Goal: Task Accomplishment & Management: Use online tool/utility

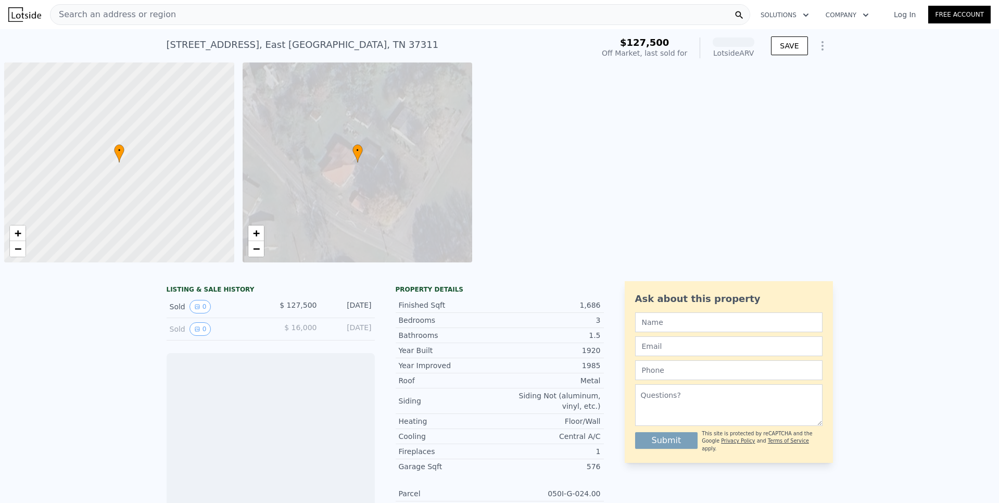
scroll to position [0, 4]
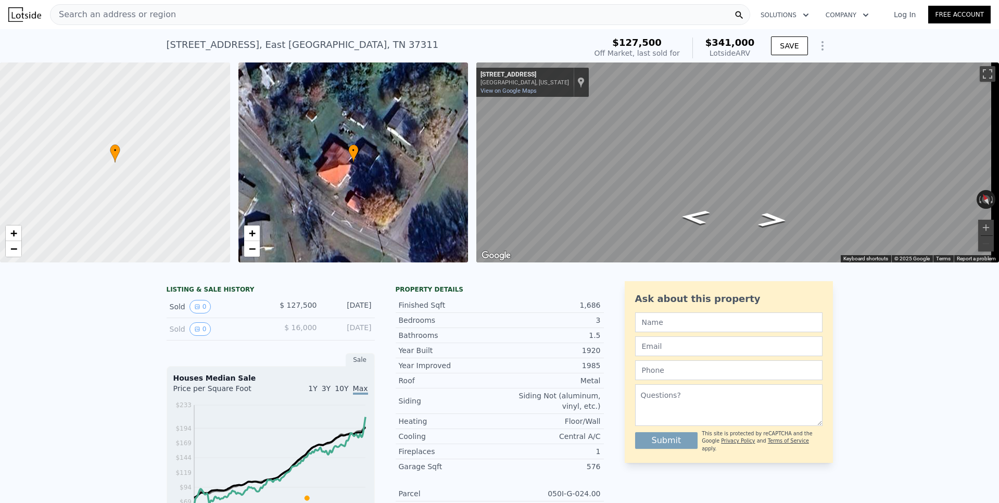
click at [820, 49] on icon "Show Options" at bounding box center [823, 46] width 12 height 12
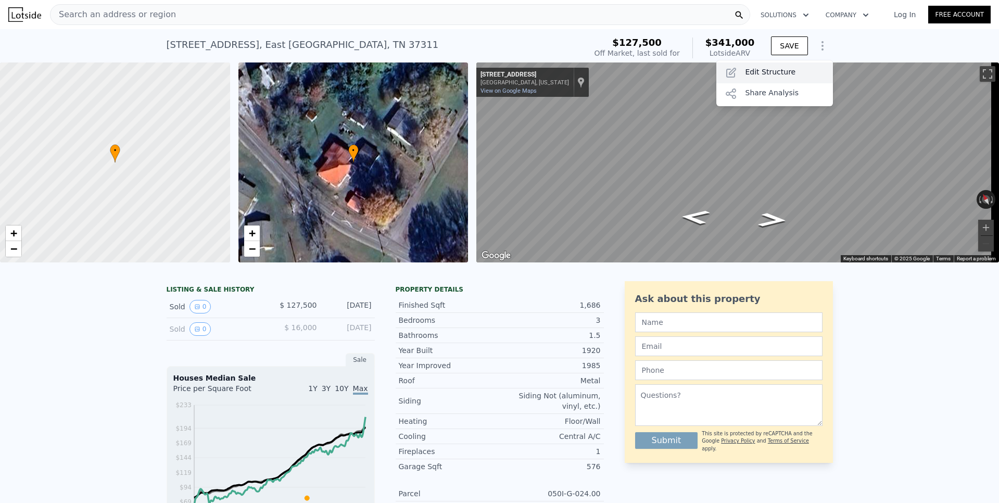
click at [781, 67] on div "Edit Structure" at bounding box center [775, 72] width 117 height 21
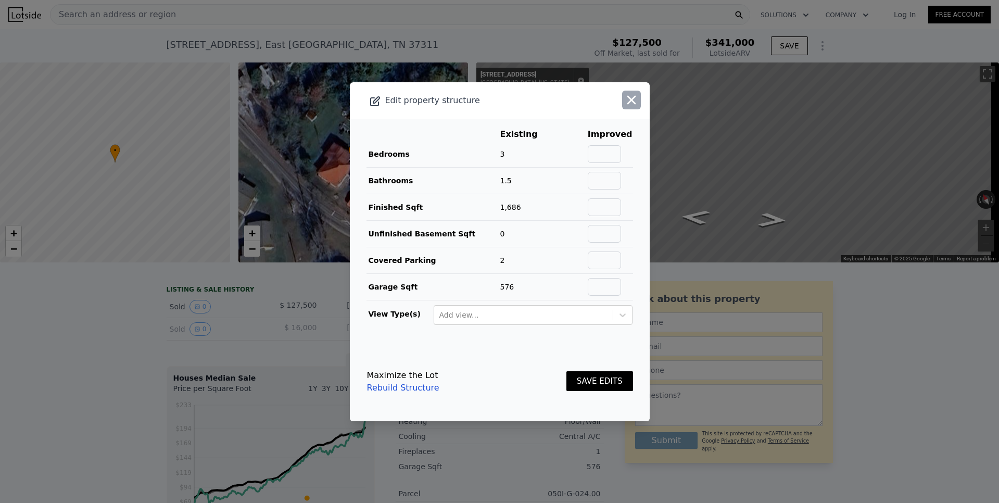
click at [625, 104] on icon "button" at bounding box center [631, 100] width 15 height 15
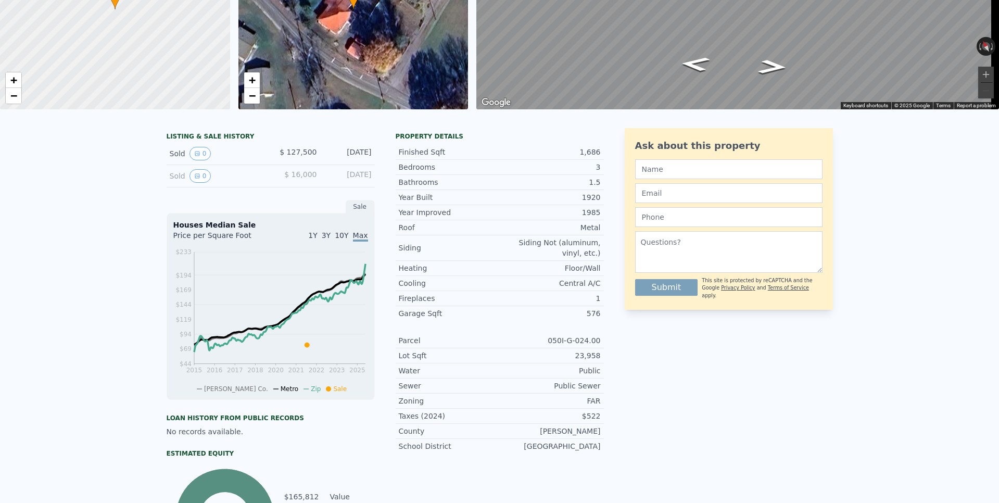
scroll to position [4, 0]
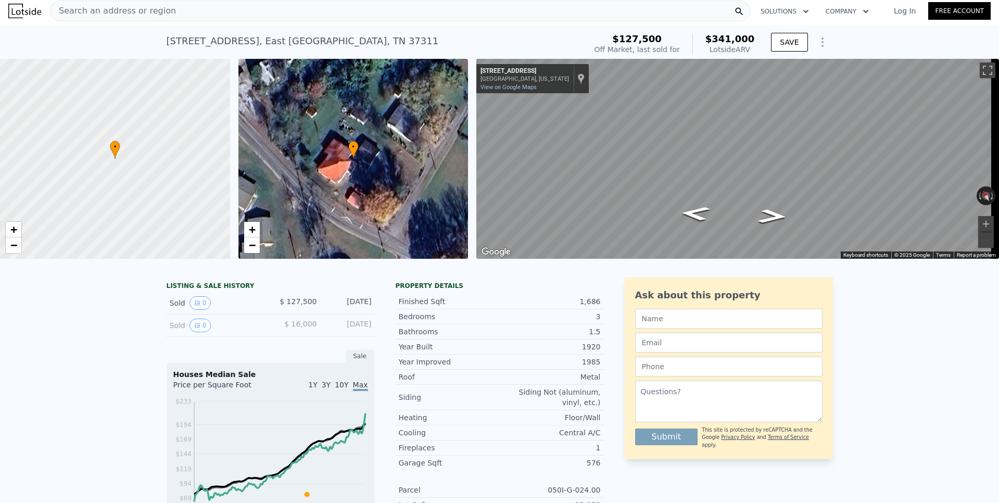
click at [97, 8] on span "Search an address or region" at bounding box center [114, 11] width 126 height 12
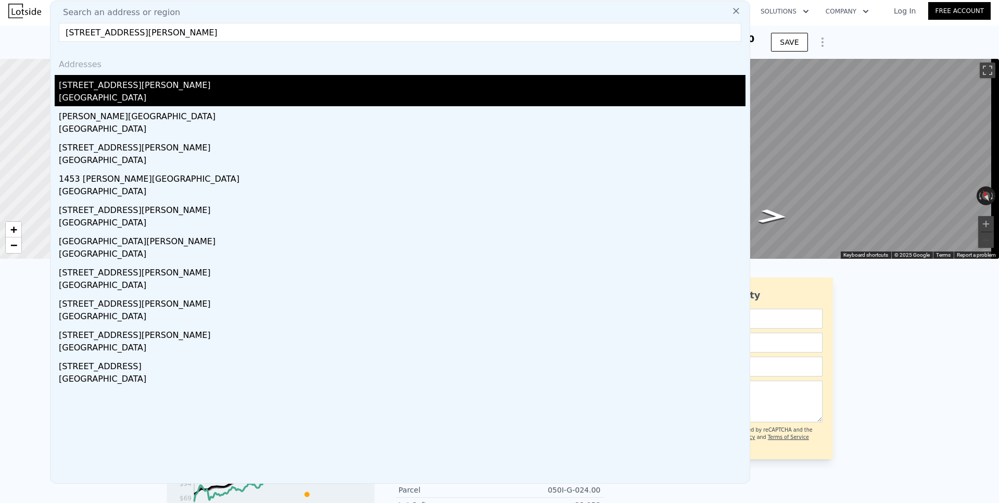
type input "[STREET_ADDRESS][PERSON_NAME]"
click at [101, 95] on div "[GEOGRAPHIC_DATA]" at bounding box center [402, 99] width 687 height 15
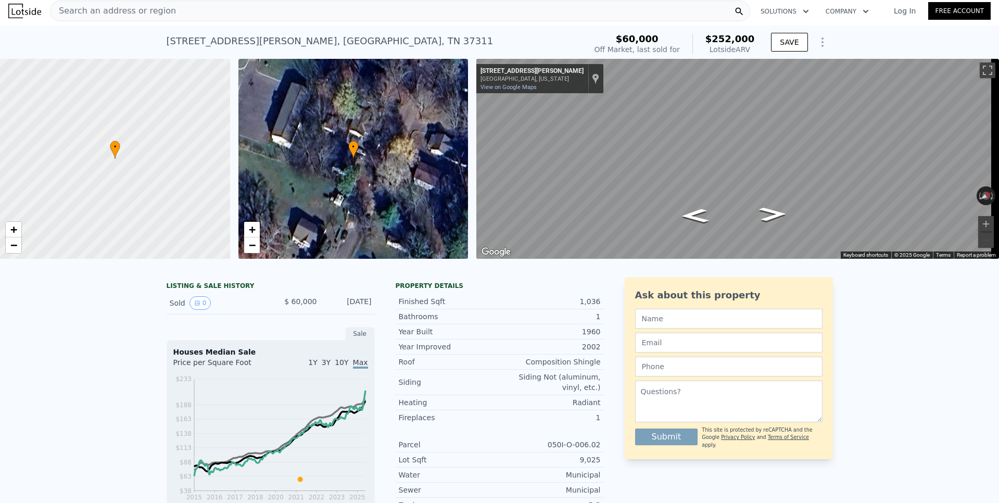
click at [818, 47] on icon "Show Options" at bounding box center [823, 42] width 12 height 12
click at [784, 64] on div "Edit Structure" at bounding box center [775, 69] width 117 height 21
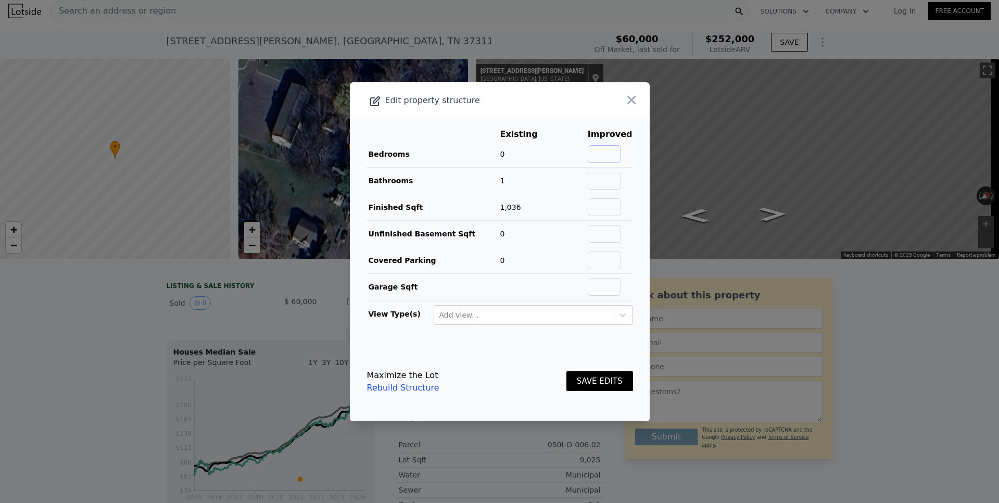
click at [603, 152] on input "text" at bounding box center [604, 154] width 33 height 18
type input "3"
click at [589, 261] on input "text" at bounding box center [604, 261] width 33 height 18
type input "1"
click at [597, 382] on button "SAVE EDITS" at bounding box center [600, 381] width 67 height 20
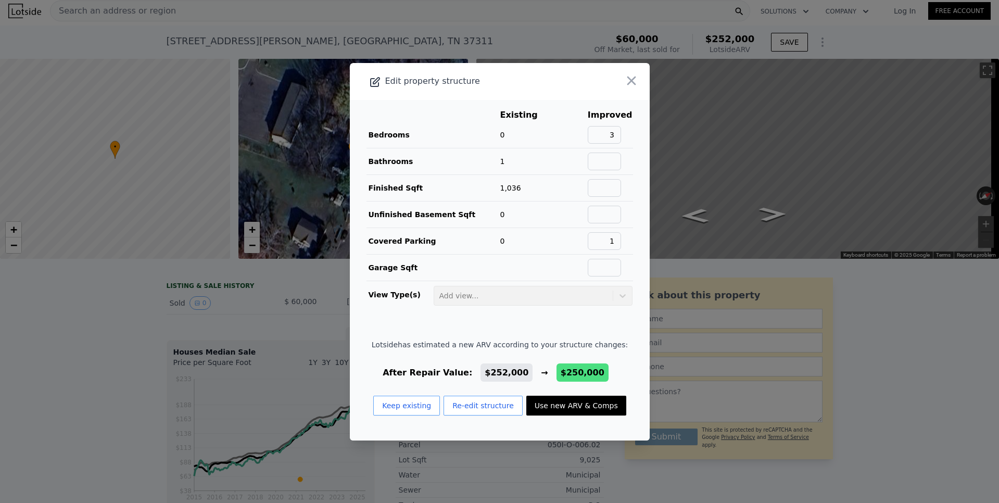
click at [542, 408] on button "Use new ARV & Comps" at bounding box center [577, 406] width 100 height 20
type input "0"
checkbox input "false"
checkbox input "true"
type input "$ 250,000"
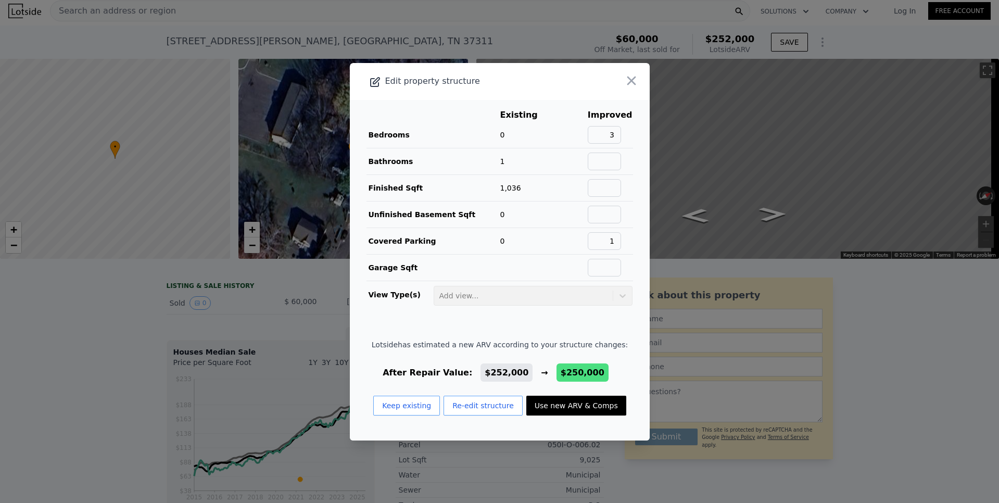
type input "$ 170,378"
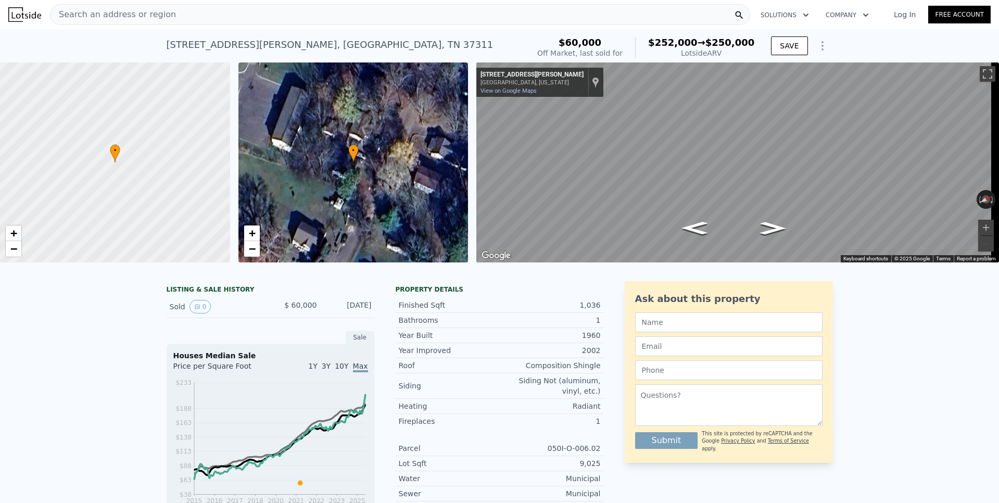
type input "1"
checkbox input "false"
type input "$ 252,000"
type input "$ 172,259"
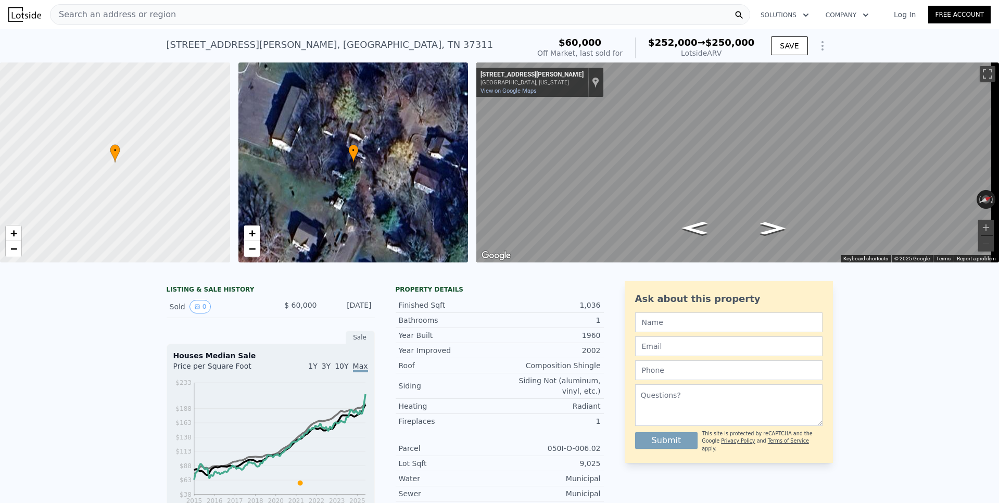
checkbox input "true"
click at [822, 45] on icon "Show Options" at bounding box center [822, 46] width 1 height 8
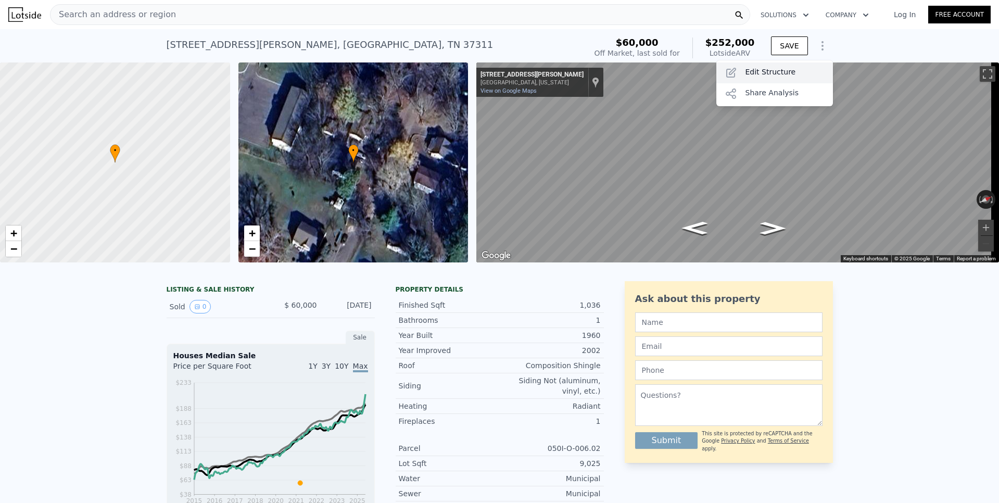
click at [780, 69] on div "Edit Structure" at bounding box center [775, 72] width 117 height 21
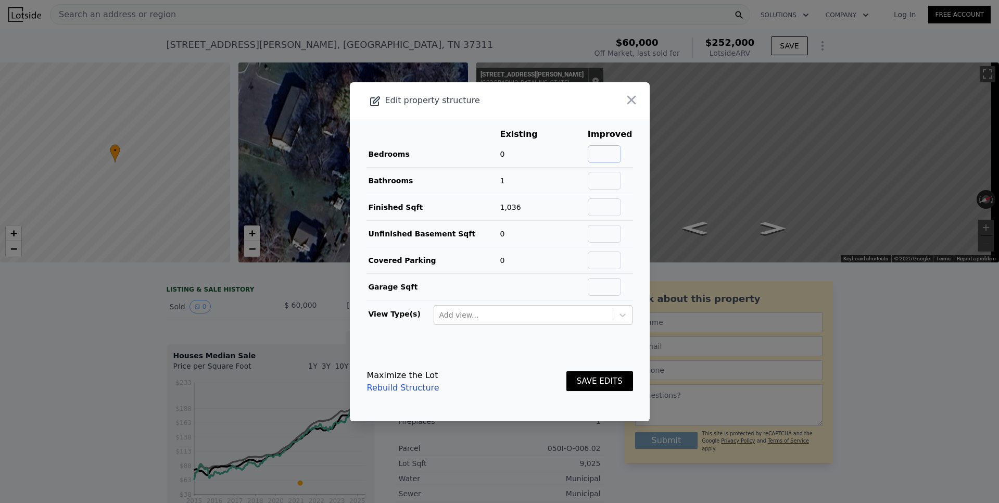
click at [605, 156] on input "text" at bounding box center [604, 154] width 33 height 18
type input "3"
click at [583, 383] on button "SAVE EDITS" at bounding box center [600, 381] width 67 height 20
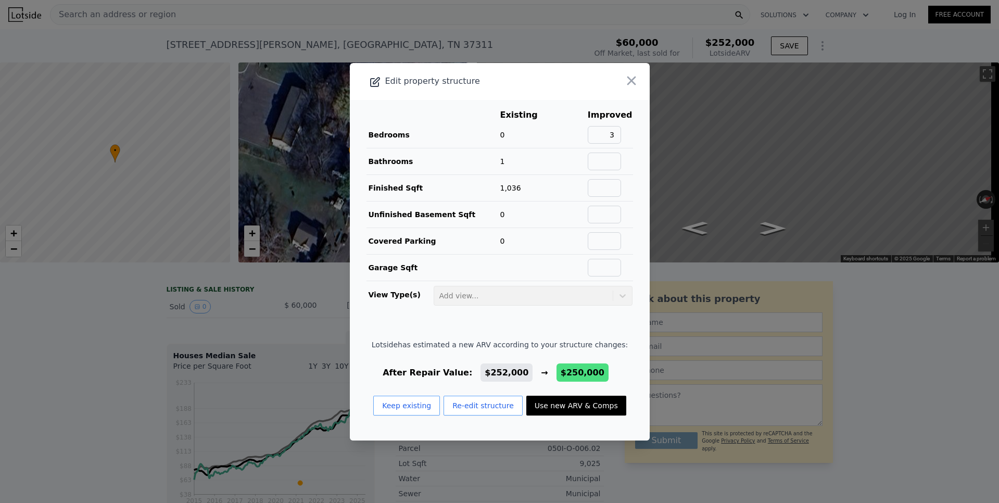
click at [549, 405] on button "Use new ARV & Comps" at bounding box center [577, 406] width 100 height 20
type input "0"
type input "$ 250,000"
type input "$ 170,378"
checkbox input "false"
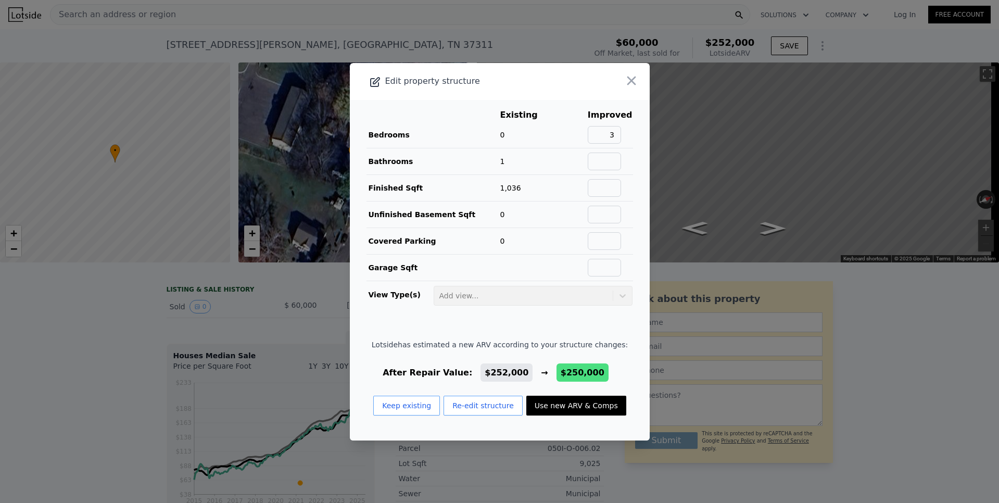
checkbox input "true"
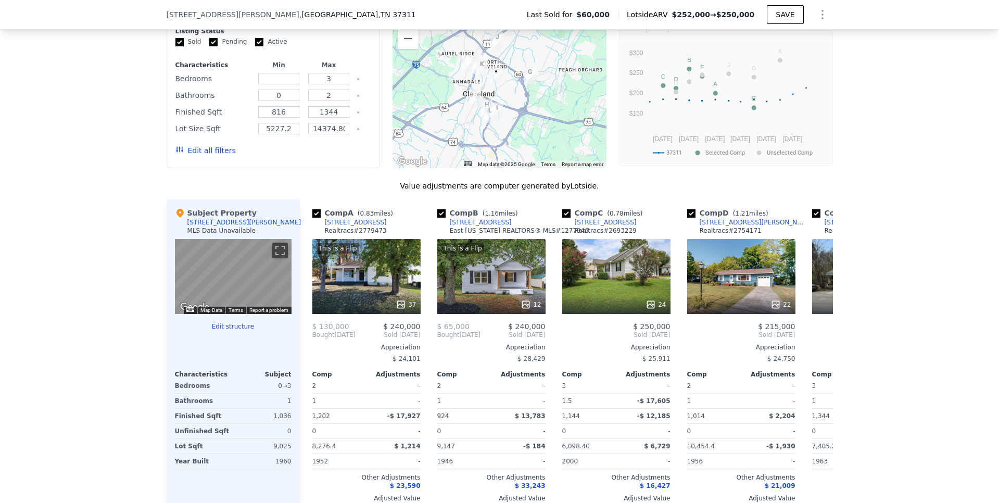
scroll to position [874, 0]
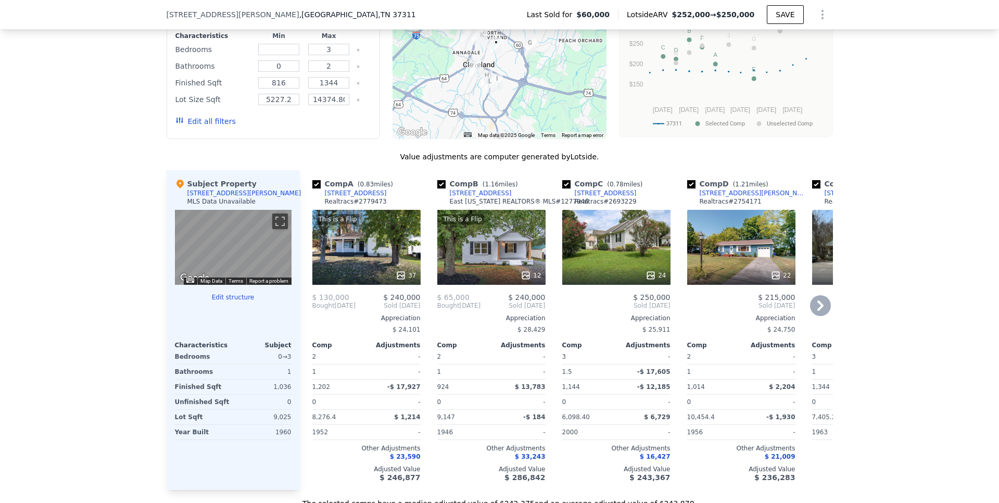
click at [565, 189] on input "checkbox" at bounding box center [566, 184] width 8 height 8
checkbox input "false"
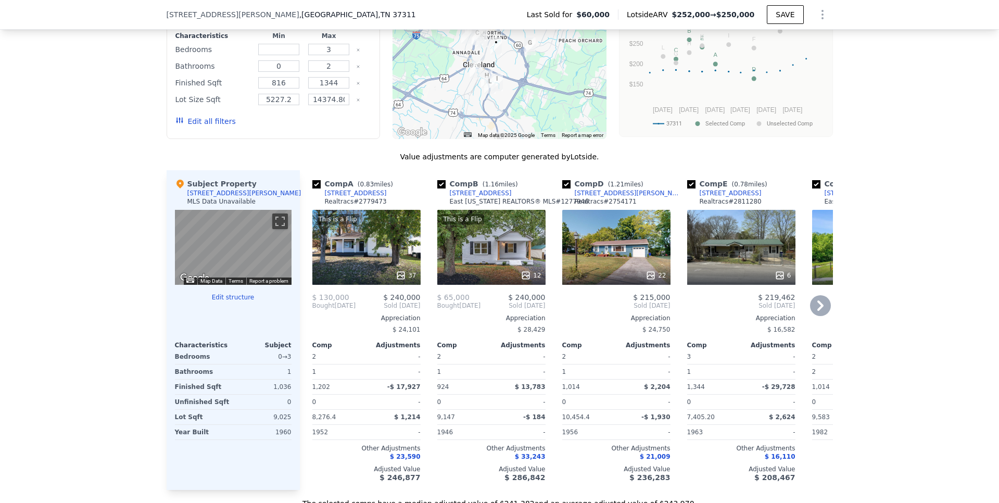
click at [563, 189] on input "checkbox" at bounding box center [566, 184] width 8 height 8
checkbox input "false"
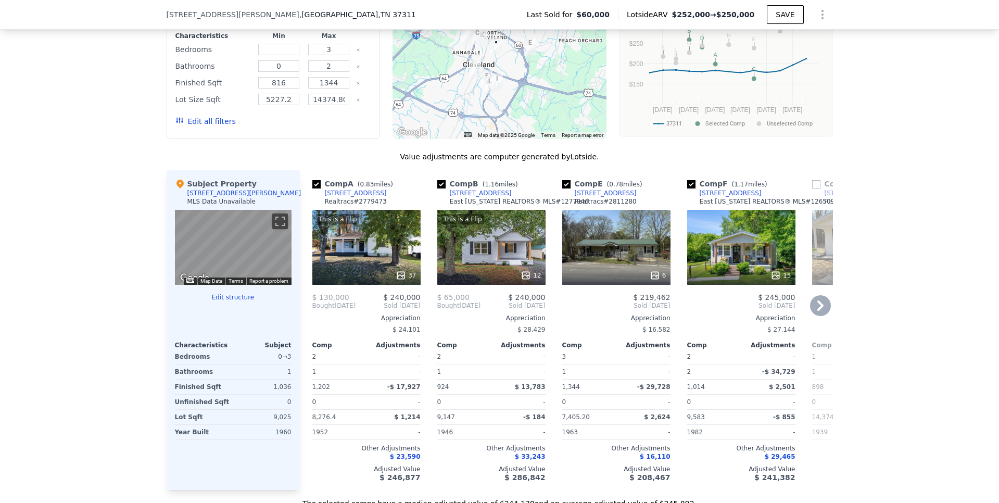
click at [440, 189] on input "checkbox" at bounding box center [441, 184] width 8 height 8
checkbox input "false"
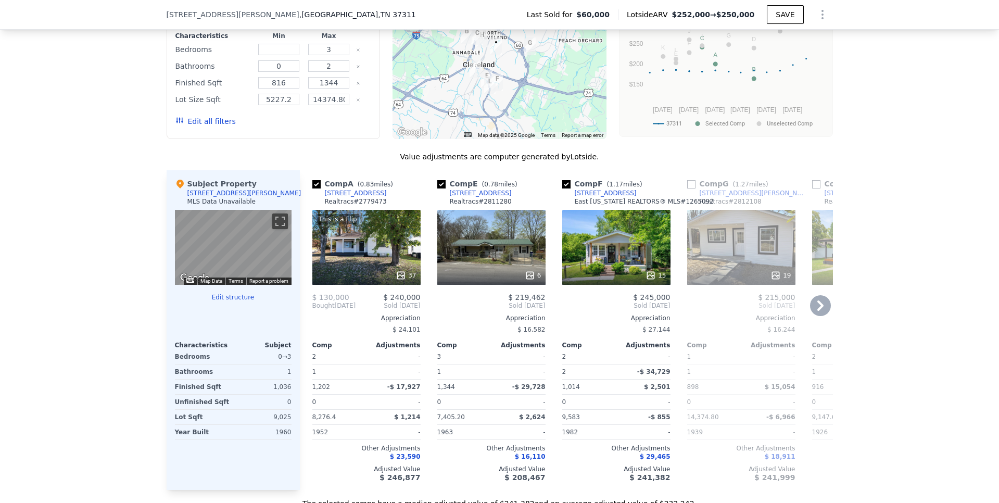
click at [688, 189] on input "checkbox" at bounding box center [691, 184] width 8 height 8
checkbox input "true"
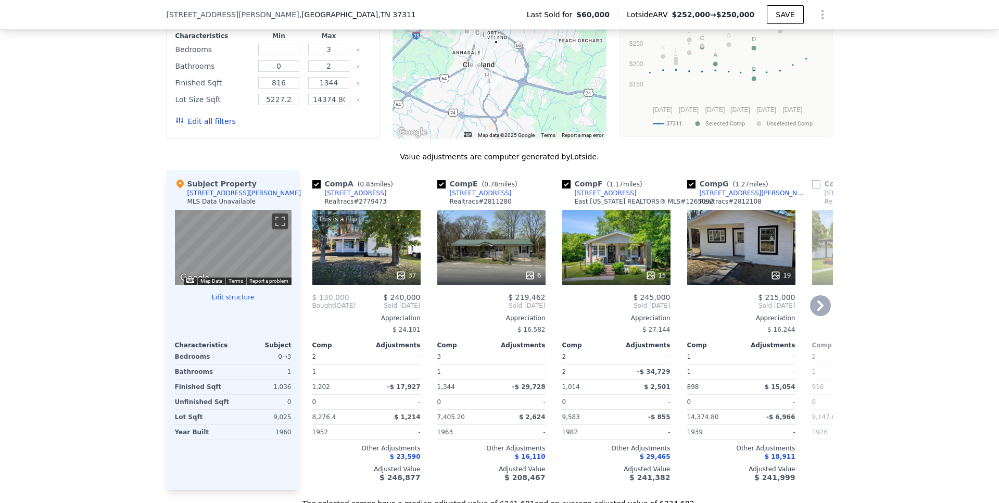
click at [563, 189] on input "checkbox" at bounding box center [566, 184] width 8 height 8
checkbox input "false"
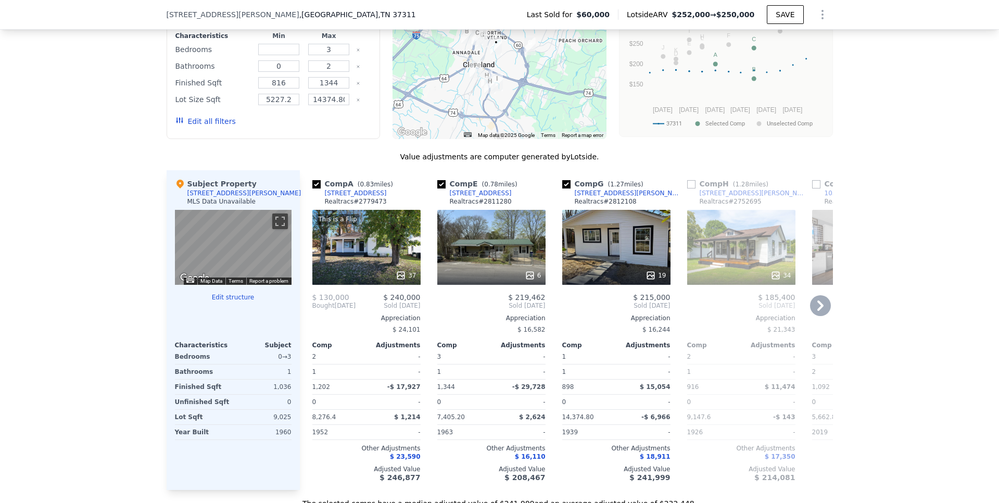
click at [818, 311] on icon at bounding box center [821, 305] width 6 height 10
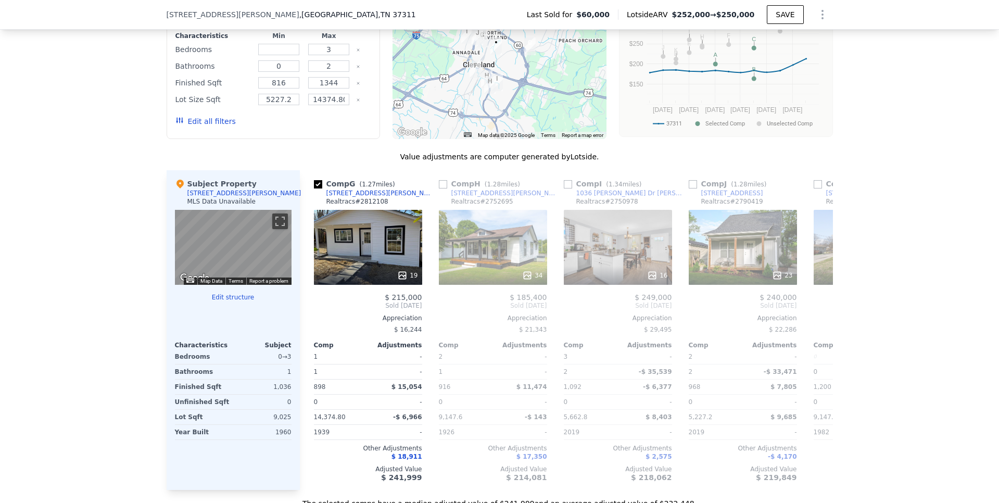
scroll to position [0, 250]
drag, startPoint x: 690, startPoint y: 192, endPoint x: 763, endPoint y: 224, distance: 80.2
click at [690, 189] on input "checkbox" at bounding box center [691, 184] width 8 height 8
checkbox input "true"
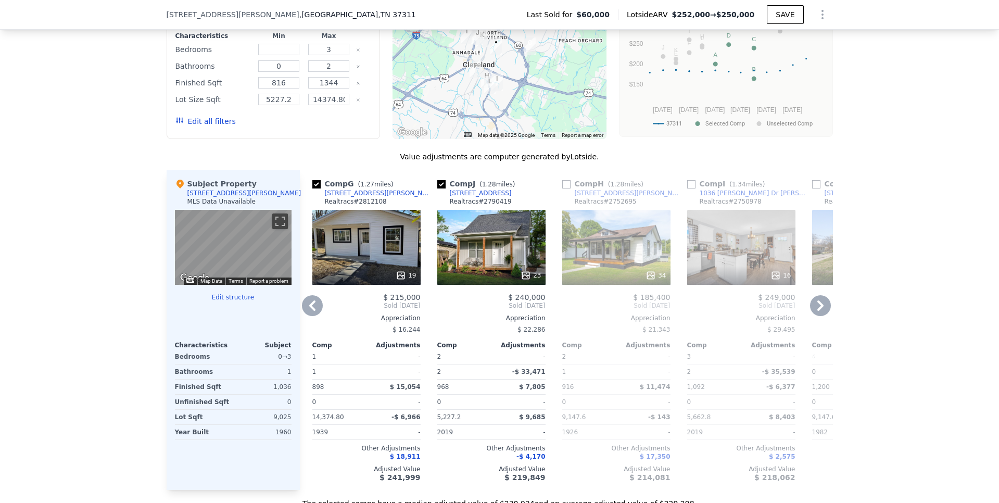
click at [822, 310] on icon at bounding box center [820, 305] width 21 height 21
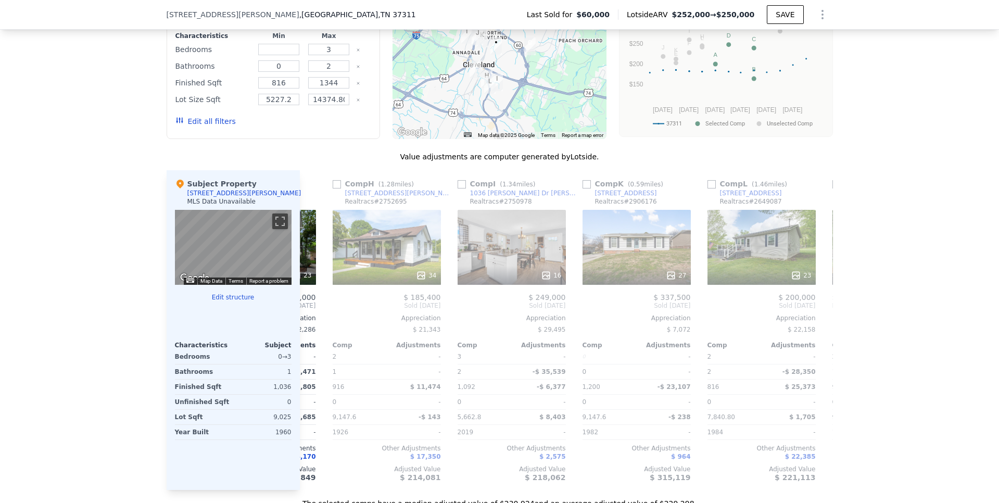
scroll to position [0, 500]
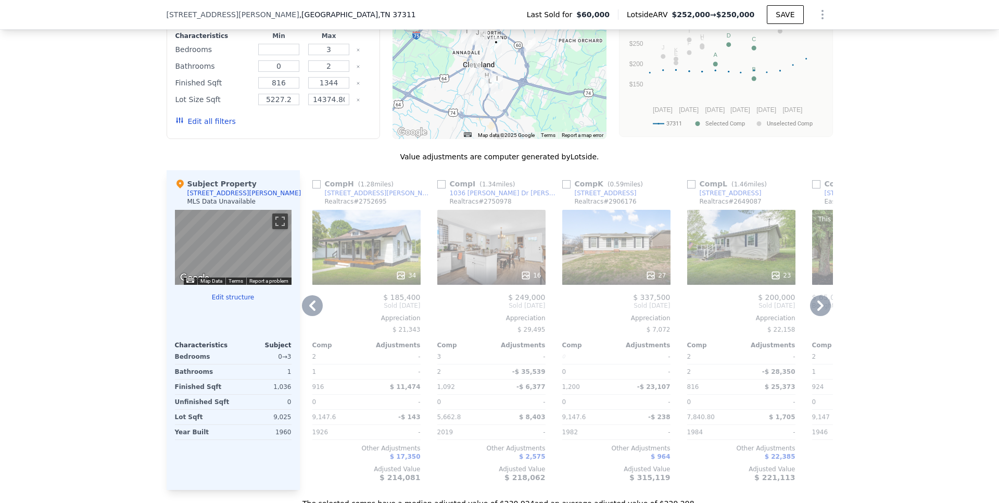
click at [563, 189] on input "checkbox" at bounding box center [566, 184] width 8 height 8
checkbox input "true"
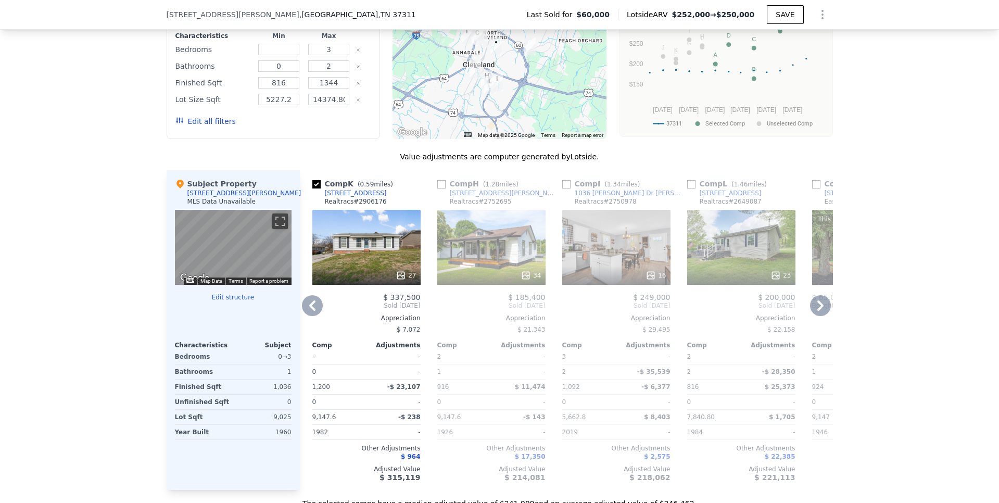
click at [818, 311] on icon at bounding box center [821, 305] width 6 height 10
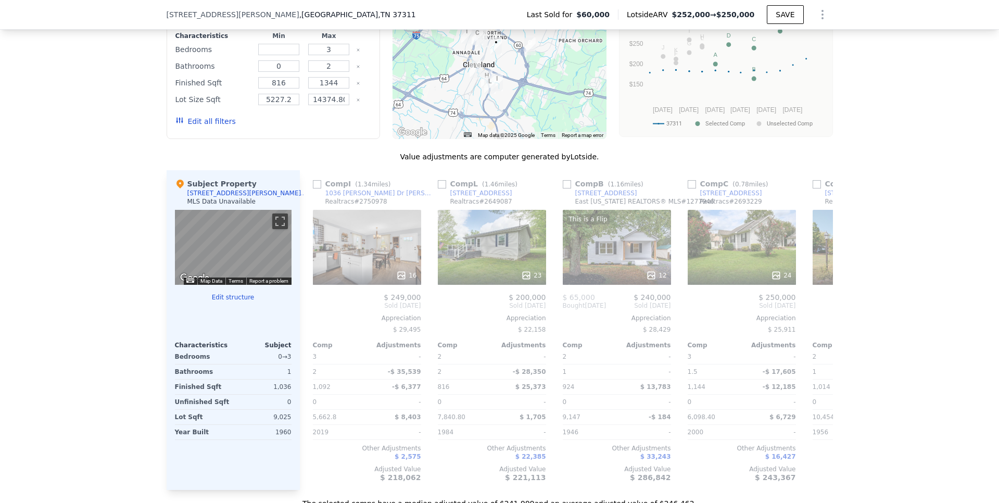
scroll to position [0, 750]
click at [817, 316] on icon at bounding box center [820, 305] width 21 height 21
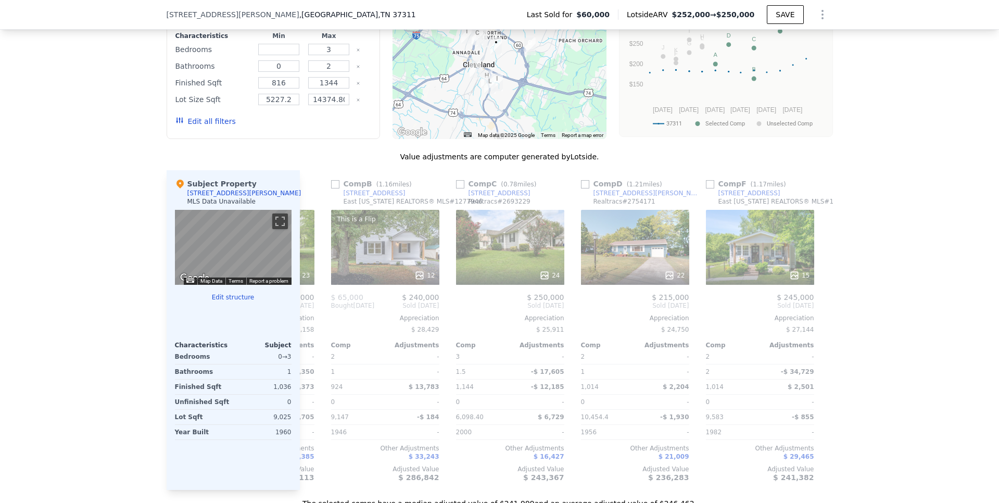
scroll to position [0, 995]
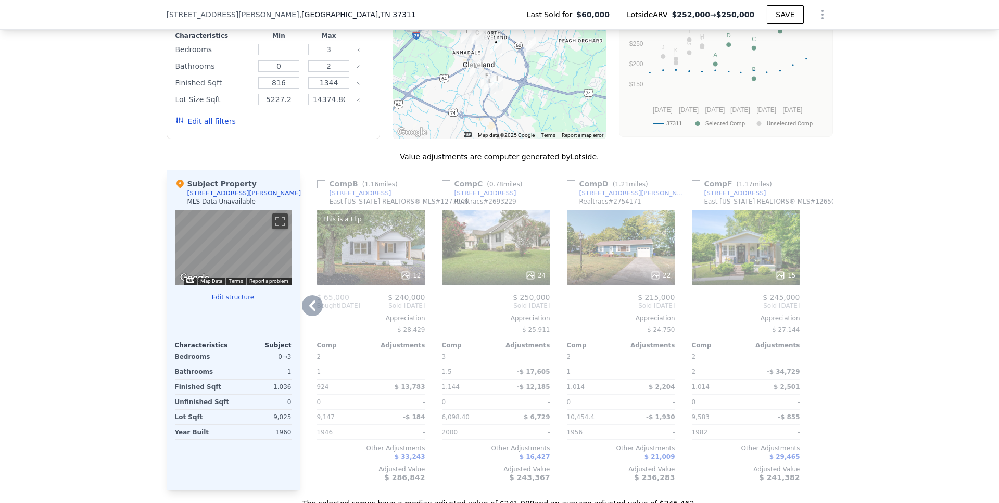
click at [310, 314] on icon at bounding box center [312, 305] width 21 height 21
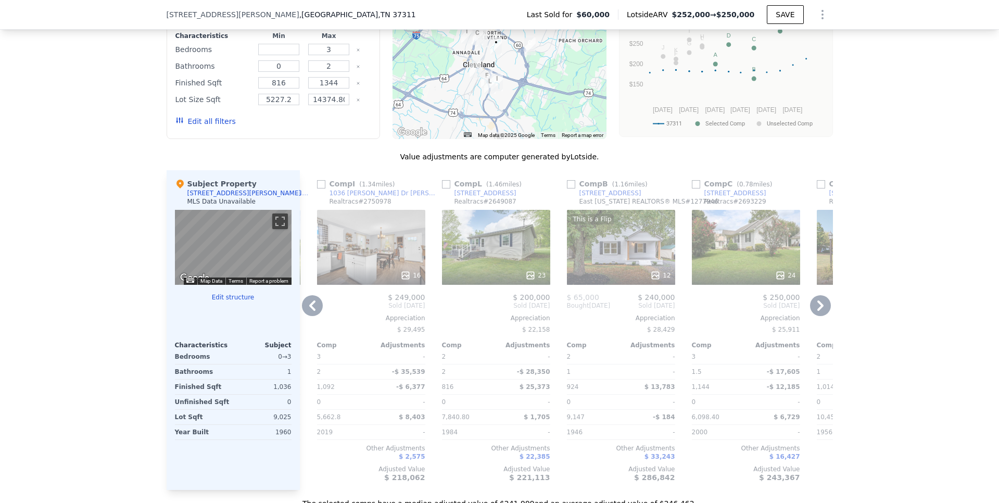
click at [309, 311] on icon at bounding box center [312, 305] width 6 height 10
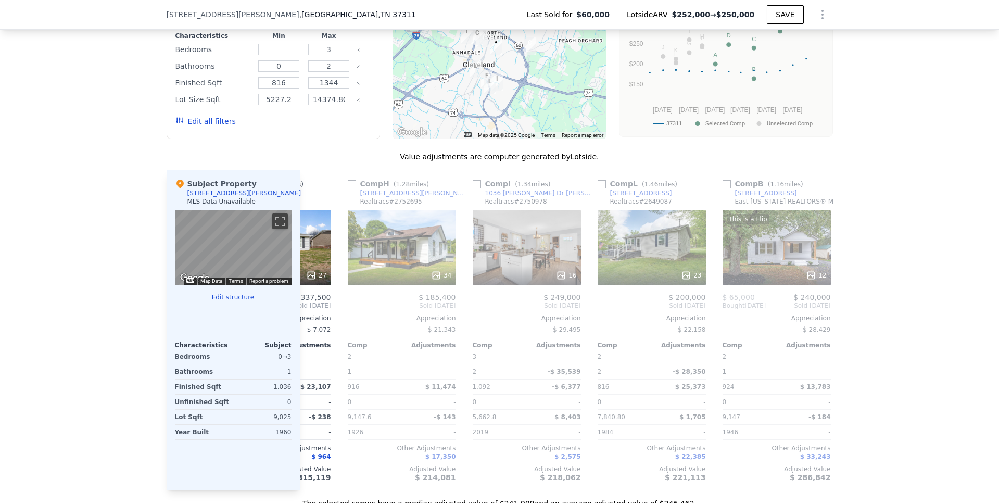
scroll to position [0, 495]
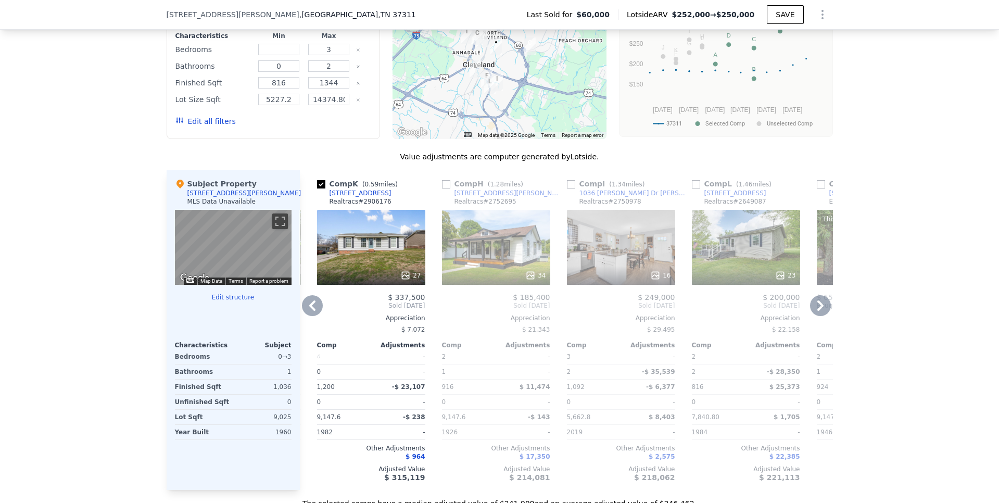
click at [307, 316] on icon at bounding box center [312, 305] width 21 height 21
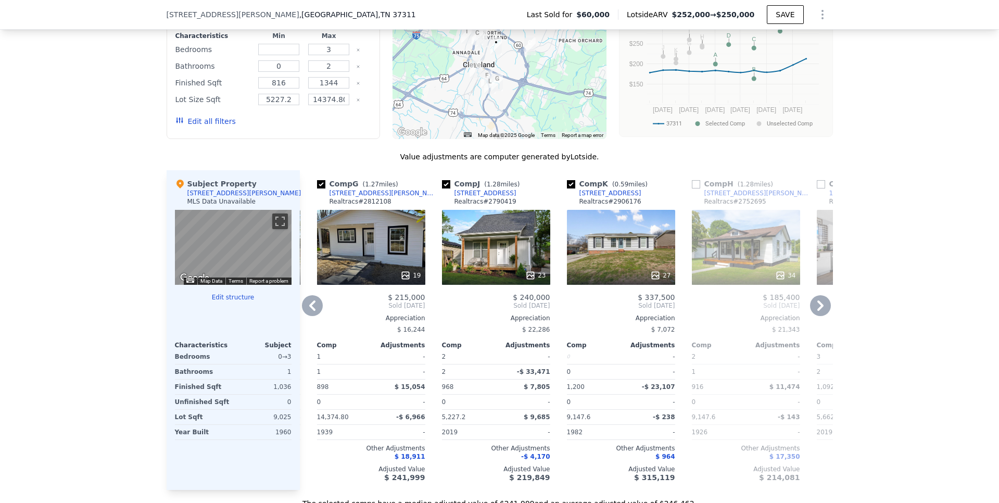
click at [311, 316] on icon at bounding box center [312, 305] width 21 height 21
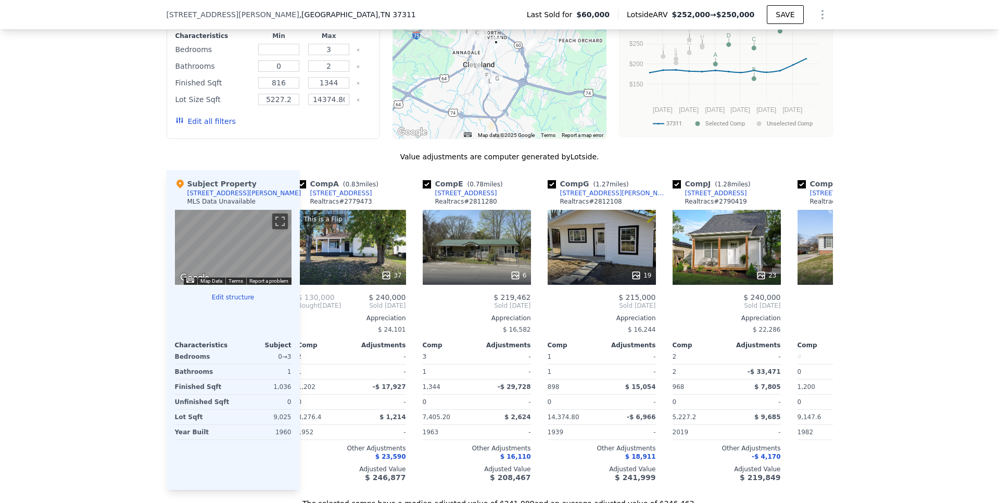
scroll to position [0, 0]
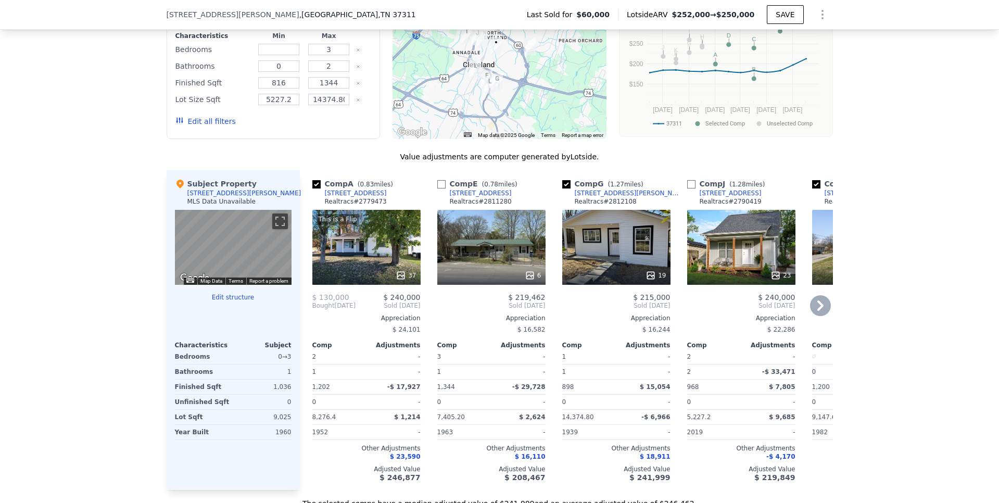
type input "1"
checkbox input "false"
type input "$ 252,000"
type input "$ 172,259"
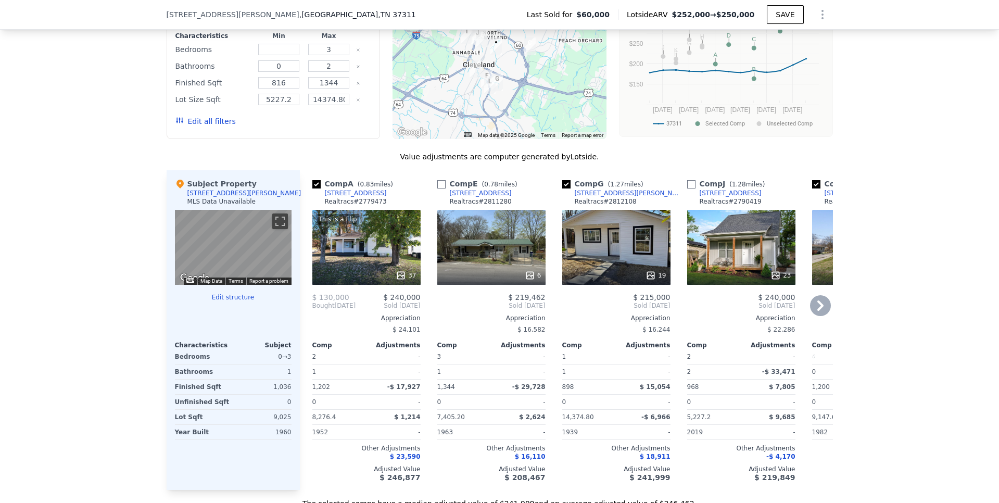
checkbox input "false"
checkbox input "true"
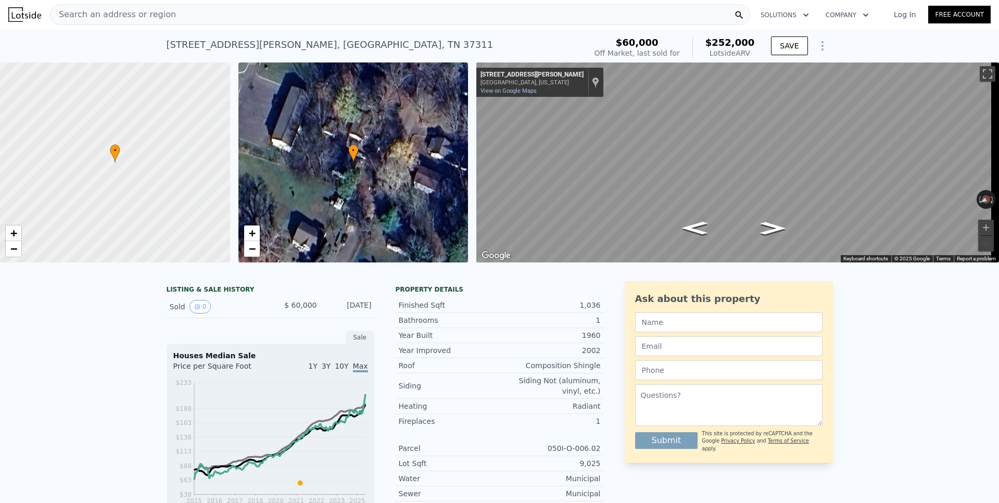
click at [140, 16] on span "Search an address or region" at bounding box center [114, 14] width 126 height 12
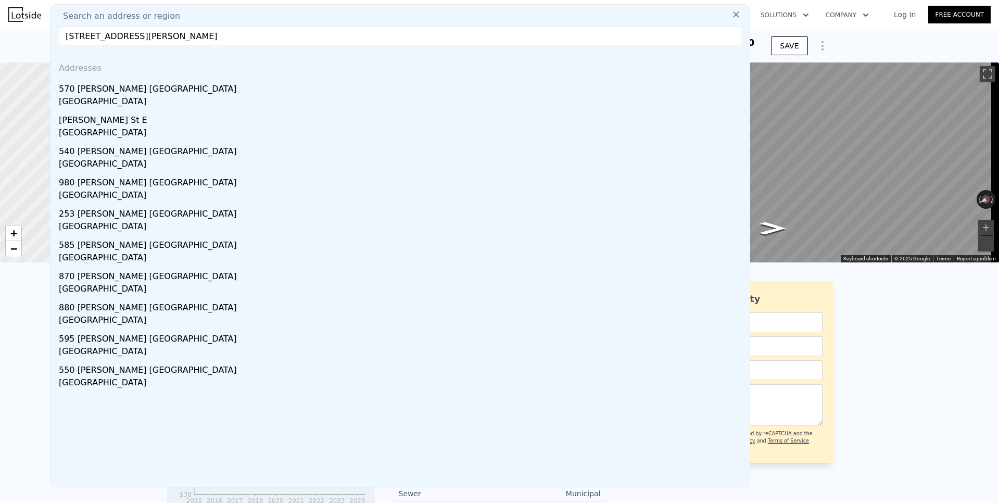
type input "[STREET_ADDRESS][PERSON_NAME]"
click at [101, 86] on div "570 [PERSON_NAME] [GEOGRAPHIC_DATA]" at bounding box center [402, 87] width 687 height 17
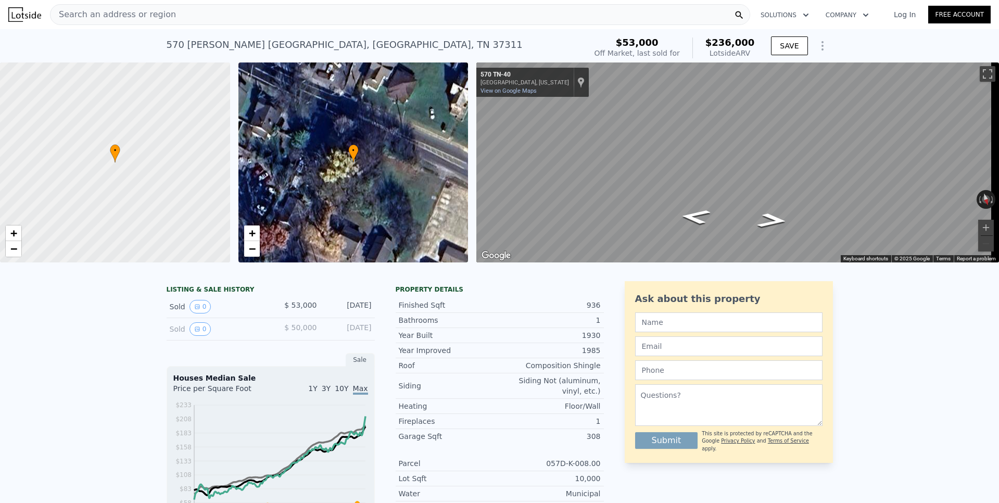
click at [817, 48] on icon "Show Options" at bounding box center [823, 46] width 12 height 12
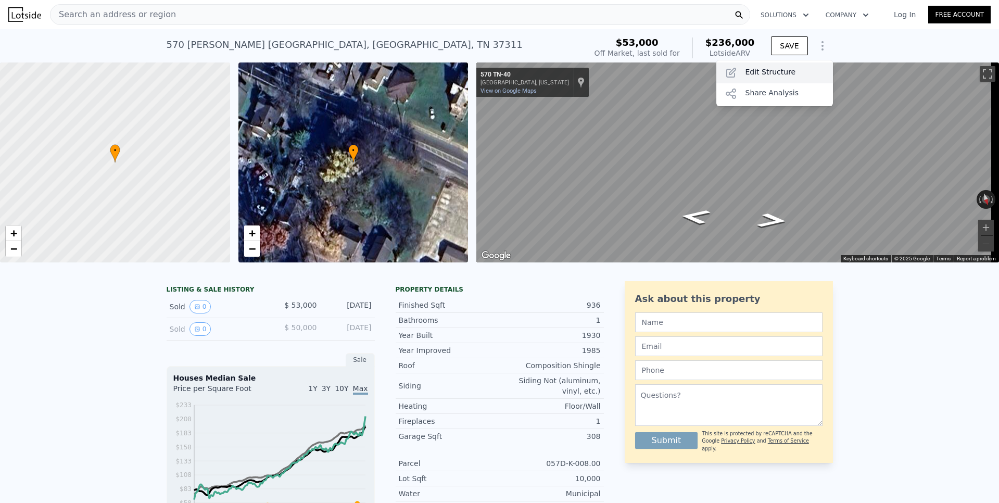
click at [780, 74] on div "Edit Structure" at bounding box center [775, 72] width 117 height 21
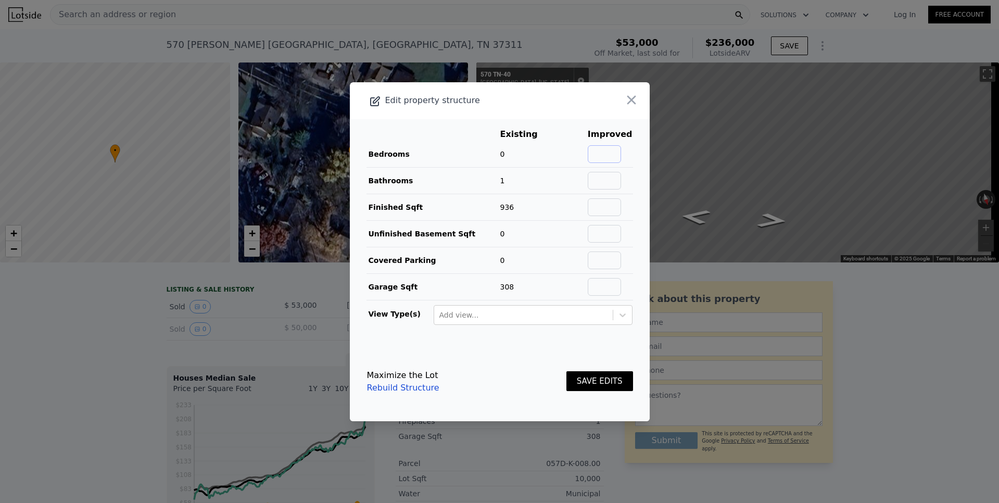
click at [607, 153] on input "text" at bounding box center [604, 154] width 33 height 18
type input "2"
click at [587, 378] on button "SAVE EDITS" at bounding box center [600, 381] width 67 height 20
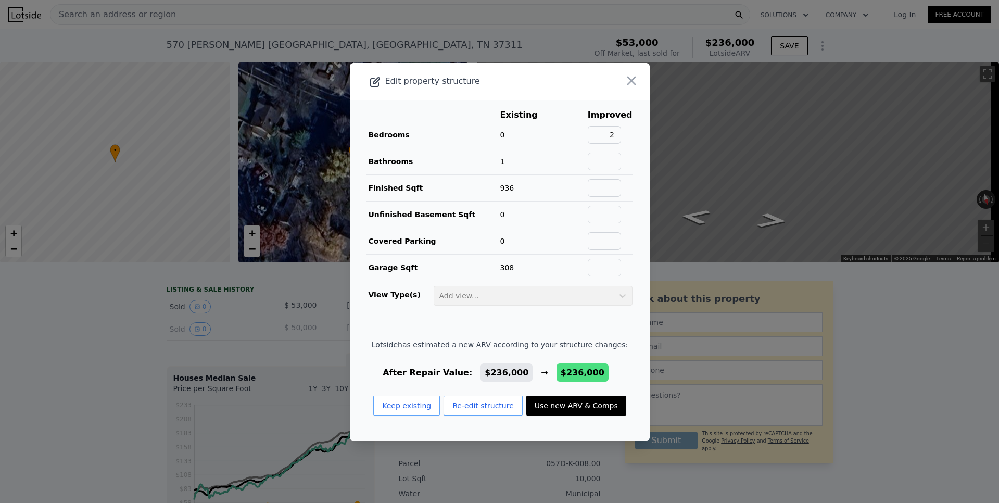
click at [575, 403] on button "Use new ARV & Comps" at bounding box center [577, 406] width 100 height 20
checkbox input "false"
checkbox input "true"
